Goal: Check status: Check status

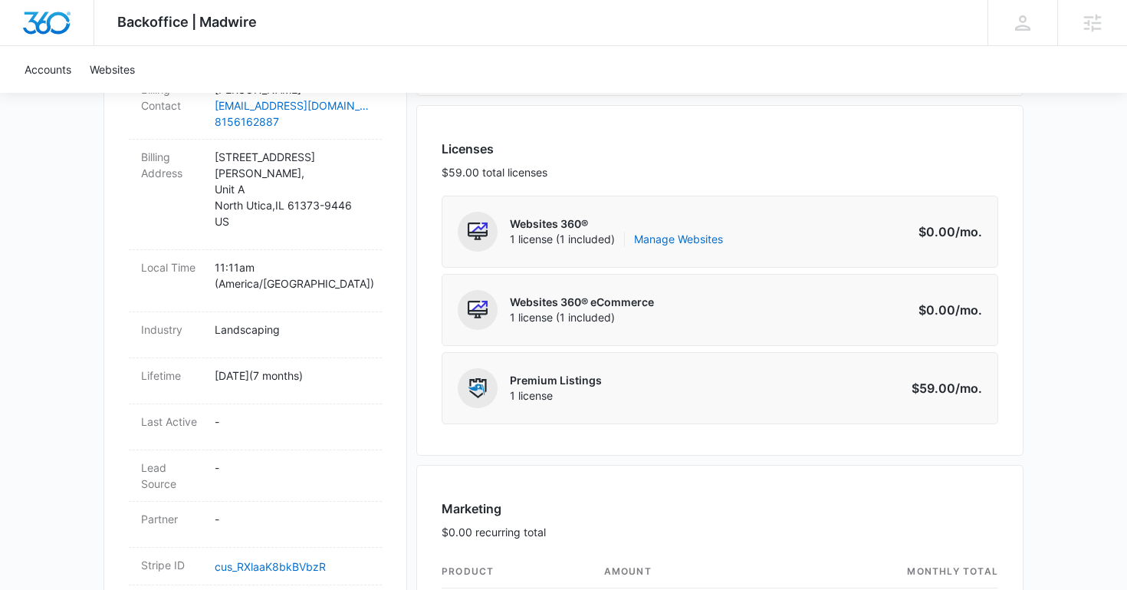
scroll to position [551, 0]
